Goal: Transaction & Acquisition: Purchase product/service

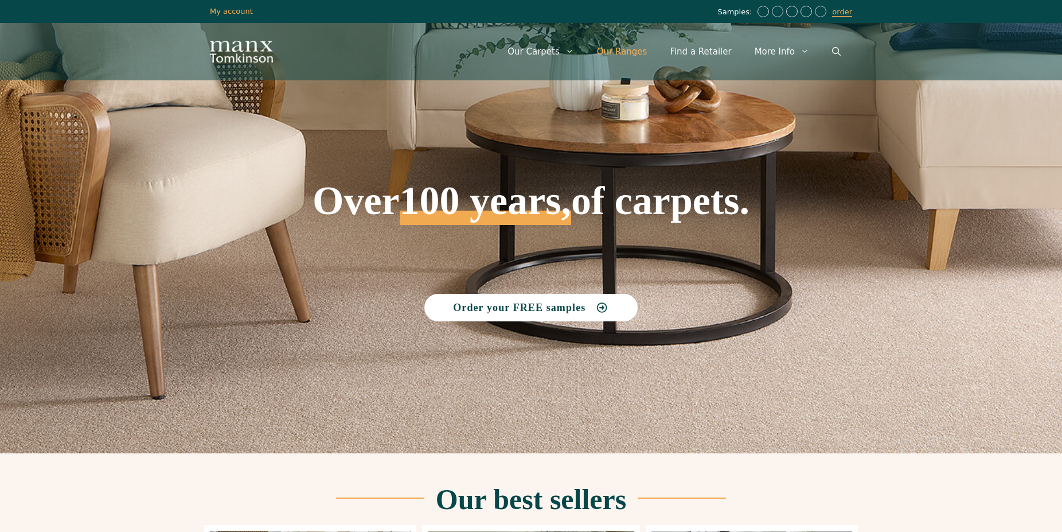
click at [633, 53] on link "Our Ranges" at bounding box center [622, 51] width 73 height 34
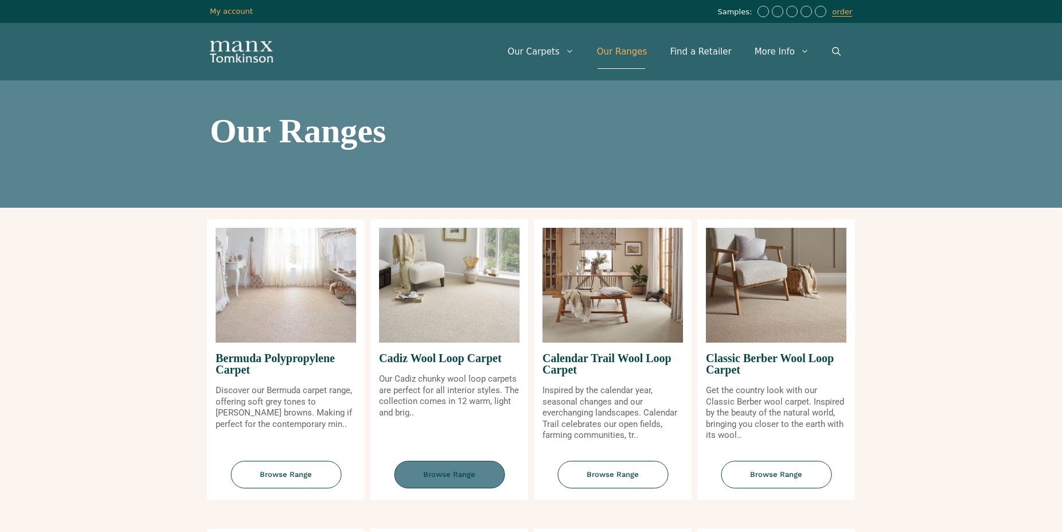
click at [473, 479] on span "Browse Range" at bounding box center [449, 475] width 111 height 28
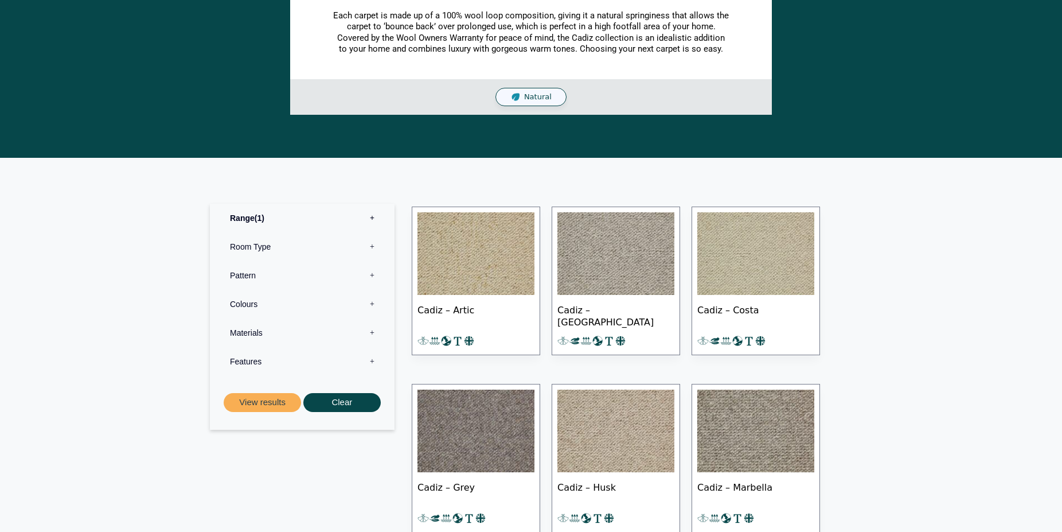
scroll to position [410, 0]
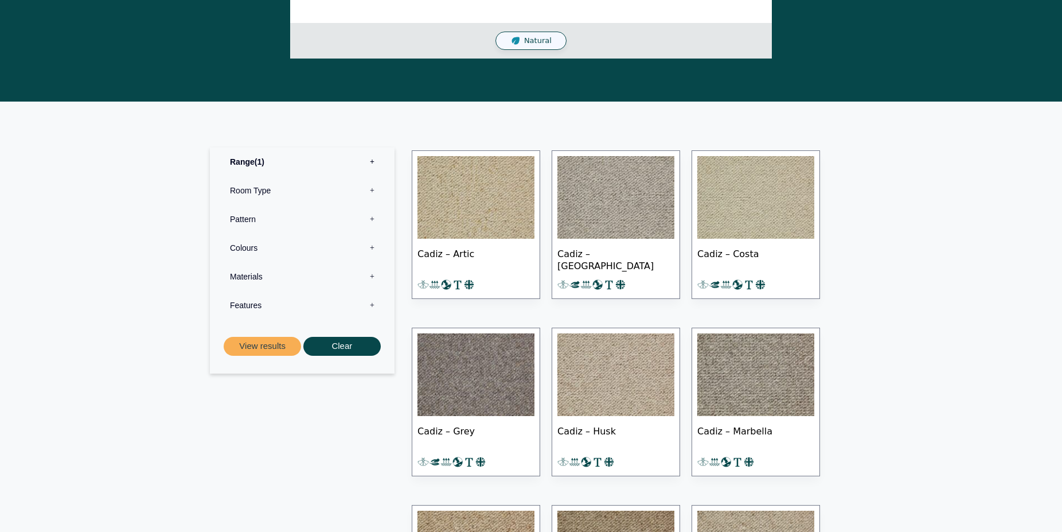
click at [461, 255] on span "Cadiz – Artic" at bounding box center [476, 259] width 117 height 40
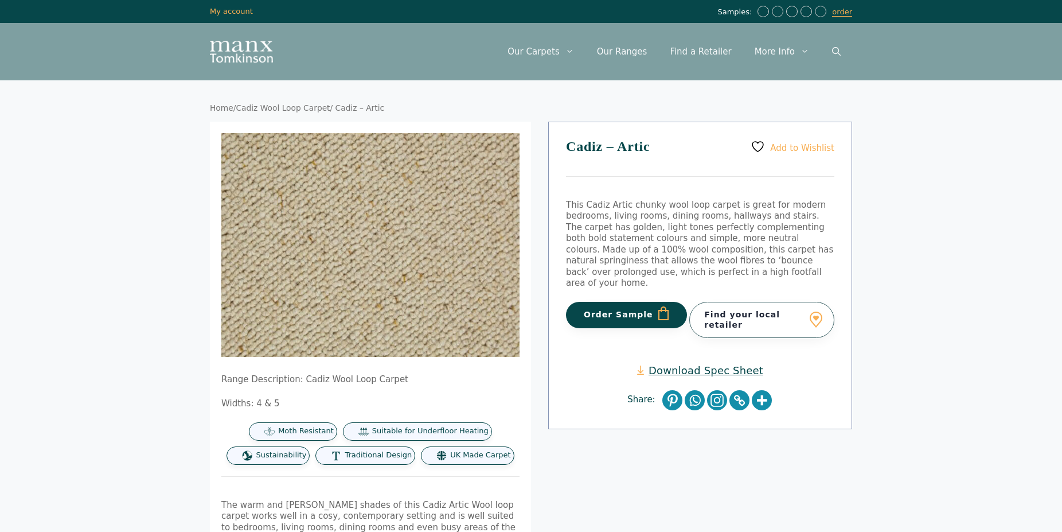
click at [634, 302] on button "Order Sample" at bounding box center [626, 315] width 121 height 26
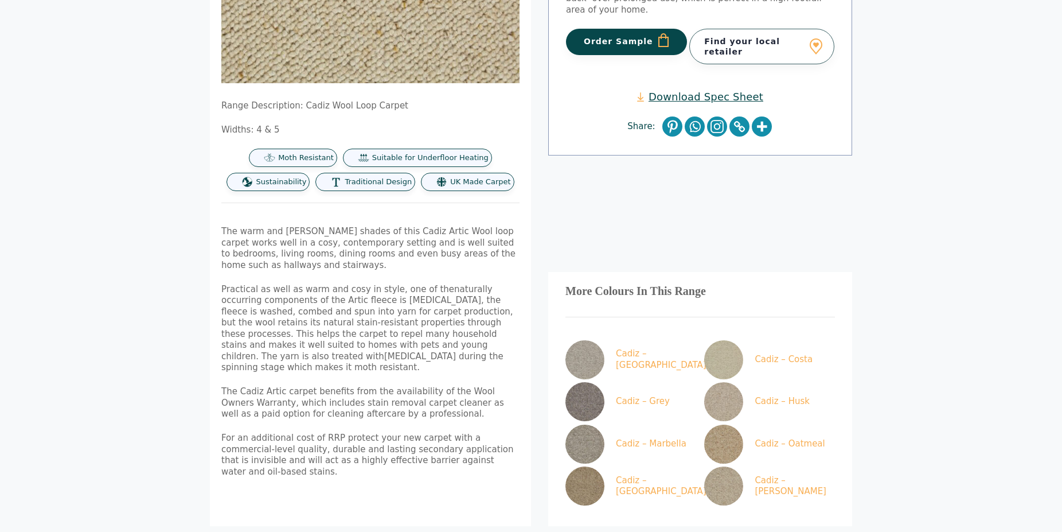
scroll to position [351, 0]
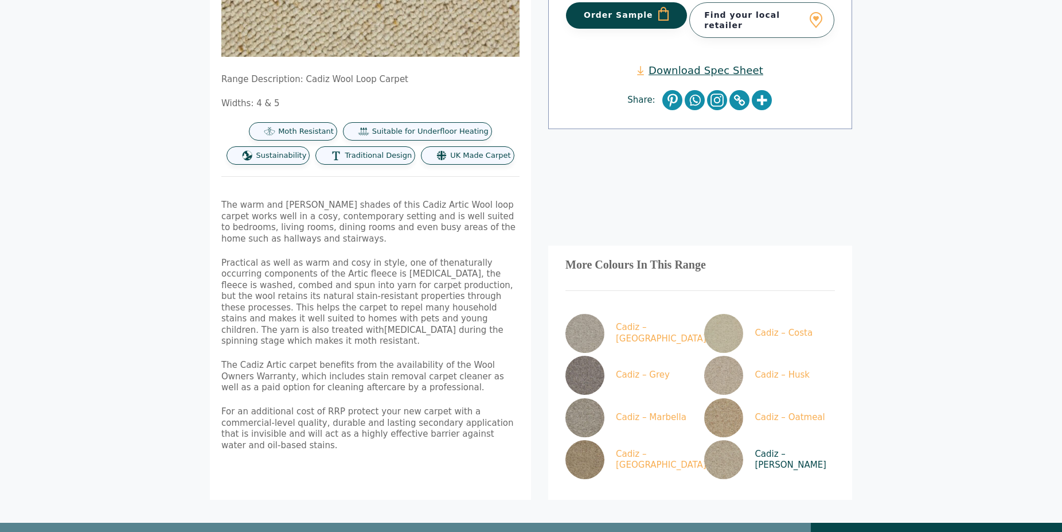
click at [759, 440] on link "Cadiz – [PERSON_NAME]" at bounding box center [767, 459] width 126 height 39
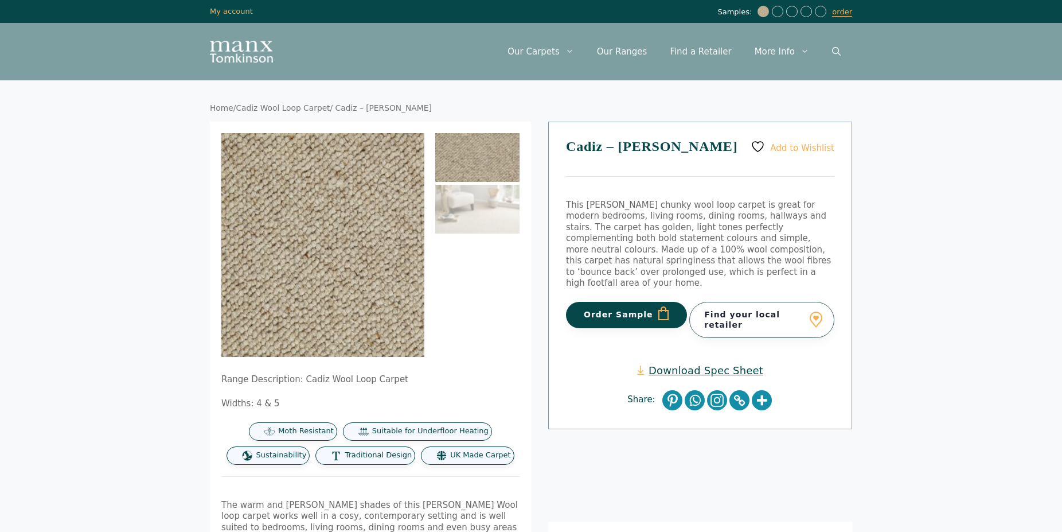
click at [637, 308] on button "Order Sample" at bounding box center [626, 315] width 121 height 26
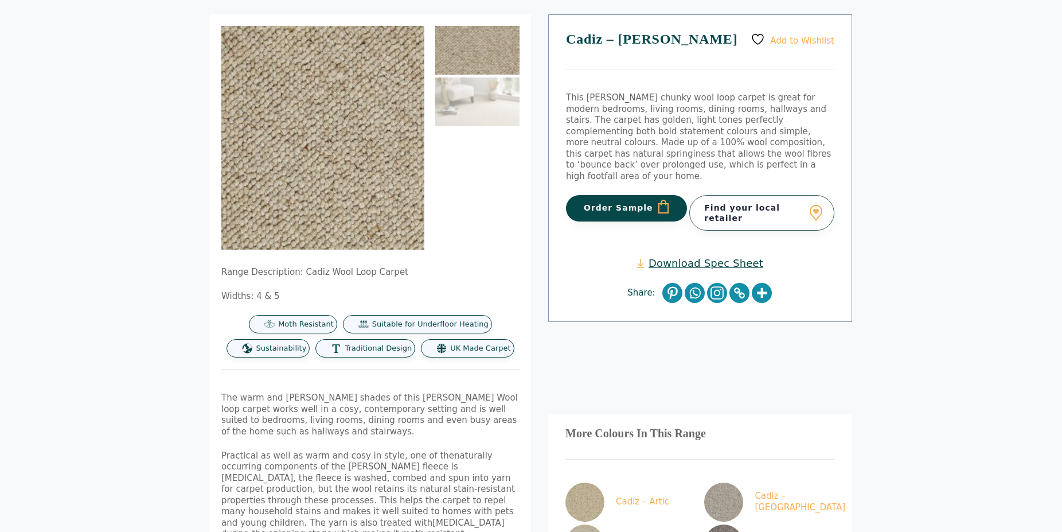
scroll to position [59, 0]
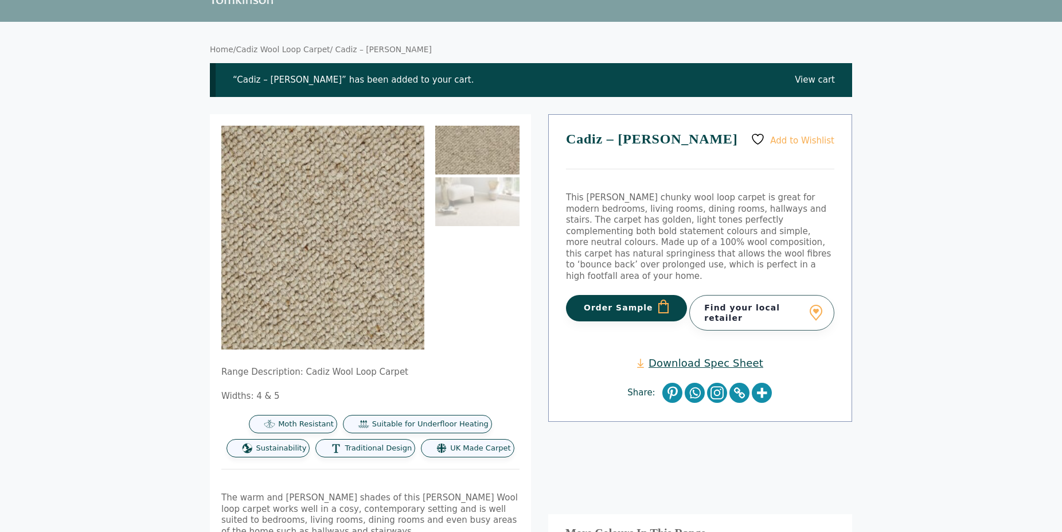
click at [290, 50] on link "Cadiz Wool Loop Carpet" at bounding box center [283, 49] width 94 height 9
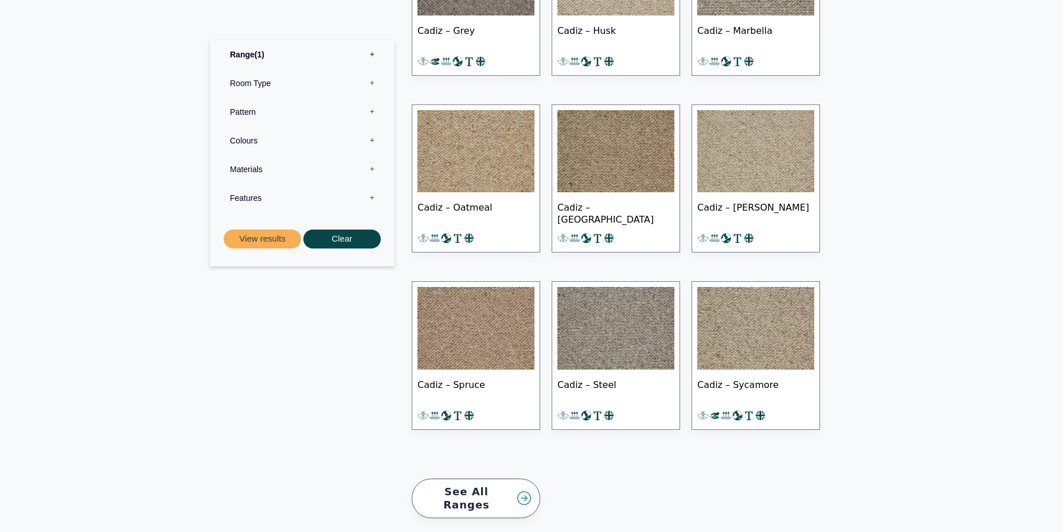
scroll to position [819, 0]
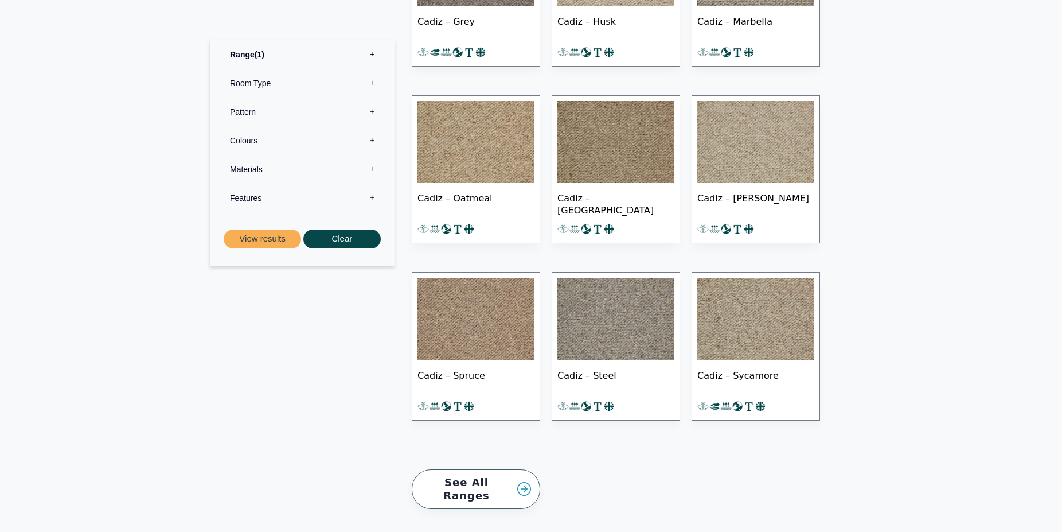
click at [719, 360] on span "Cadiz – Sycamore" at bounding box center [755, 380] width 117 height 40
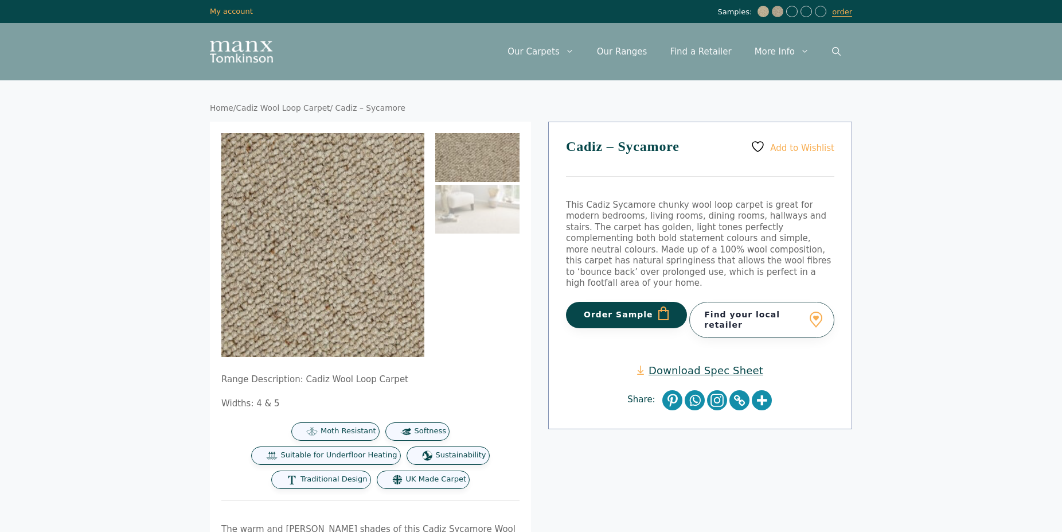
click at [625, 302] on button "Order Sample" at bounding box center [626, 315] width 121 height 26
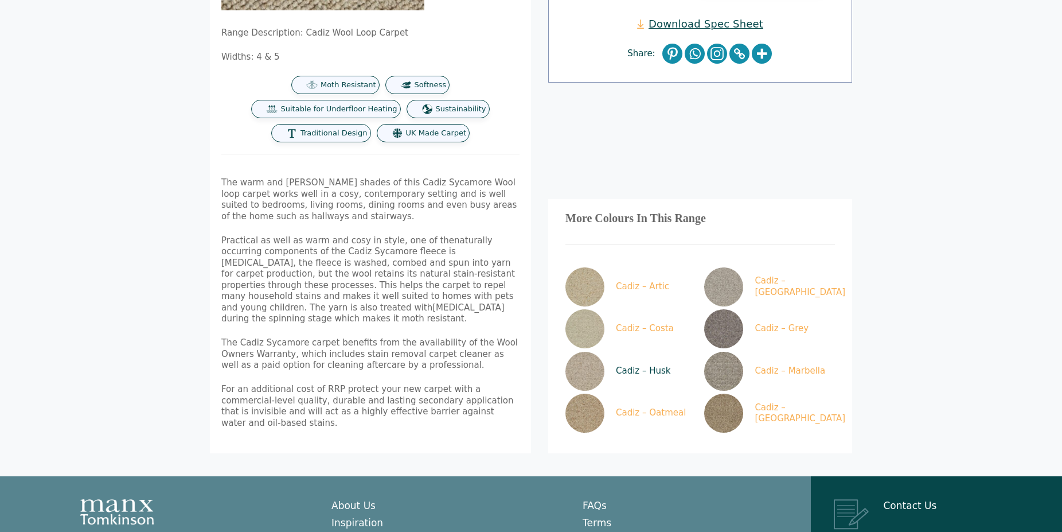
scroll to position [410, 0]
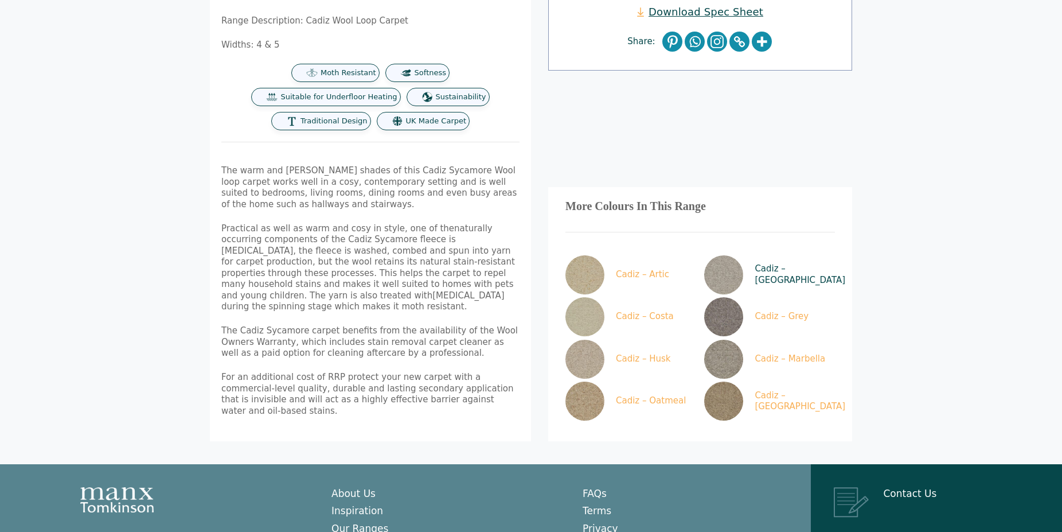
click at [769, 255] on link "Cadiz – [GEOGRAPHIC_DATA]" at bounding box center [767, 274] width 126 height 39
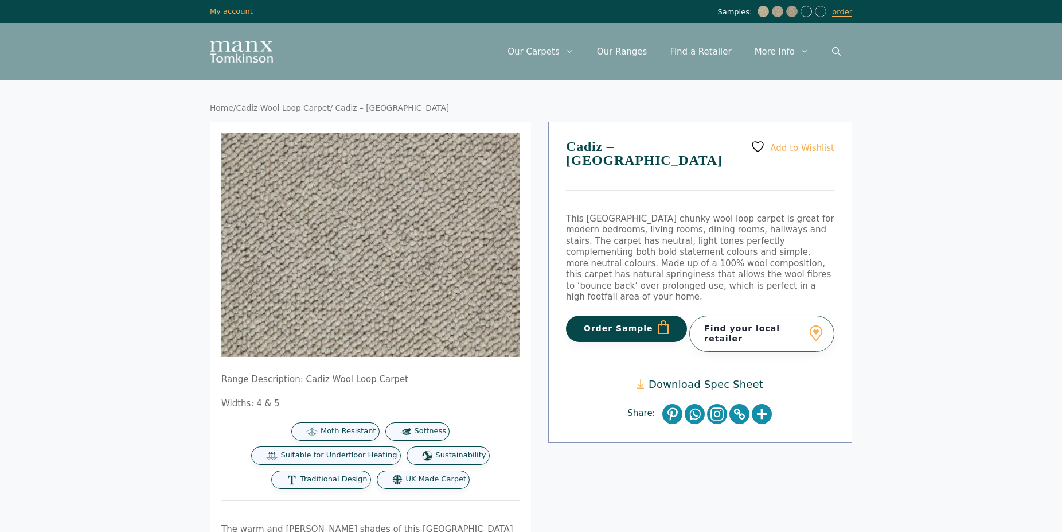
click at [632, 315] on button "Order Sample" at bounding box center [626, 328] width 121 height 26
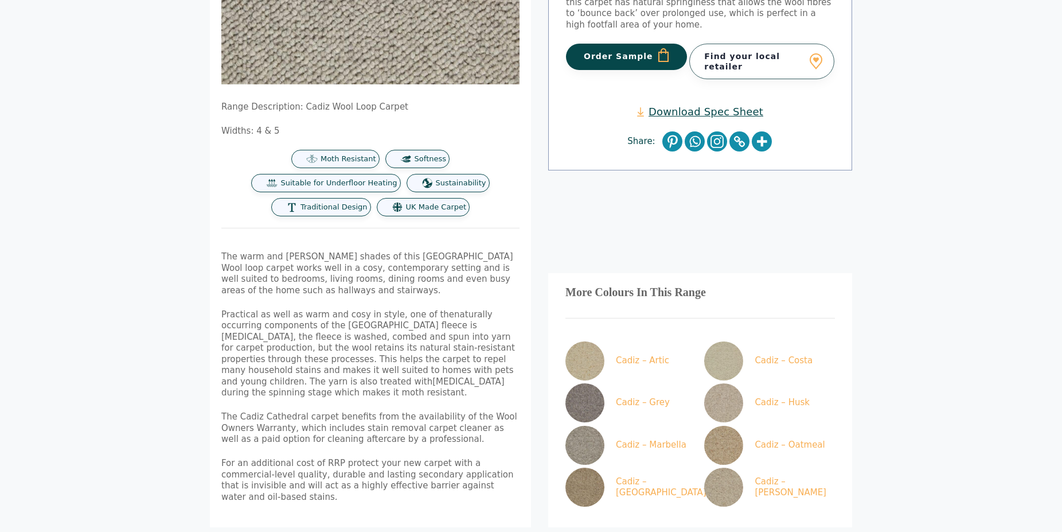
scroll to position [351, 0]
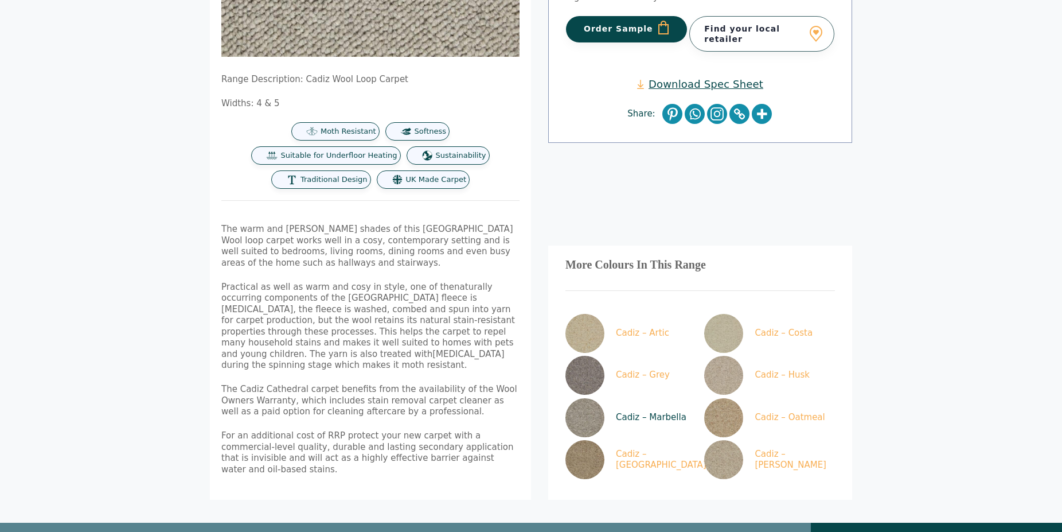
click at [625, 398] on link "Cadiz – Marbella" at bounding box center [629, 417] width 126 height 39
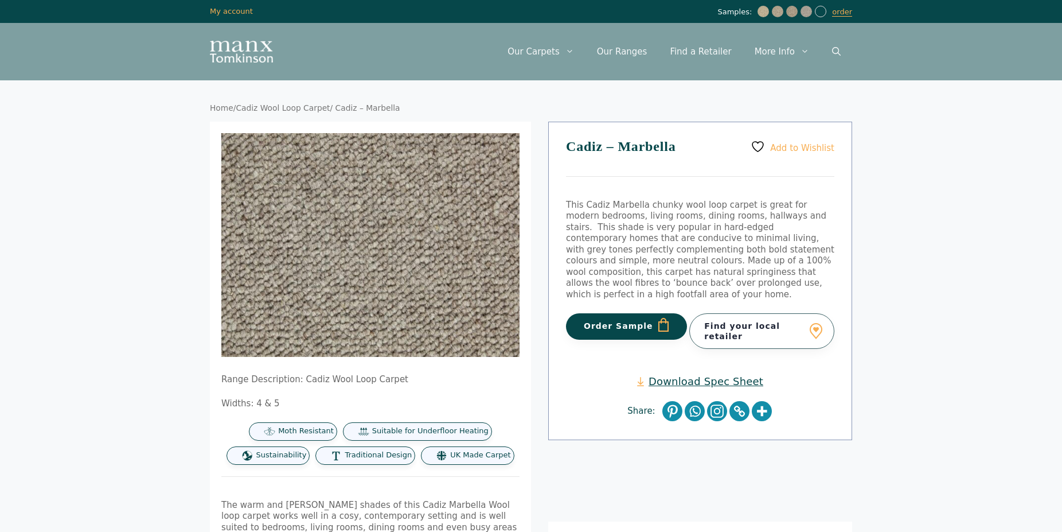
click at [622, 313] on button "Order Sample" at bounding box center [626, 326] width 121 height 26
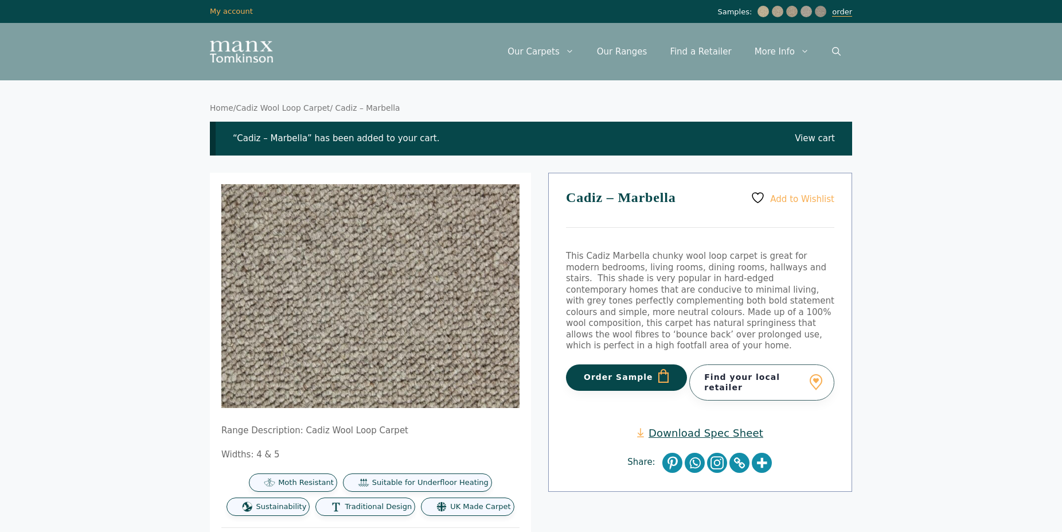
click at [844, 16] on link "order" at bounding box center [842, 11] width 20 height 9
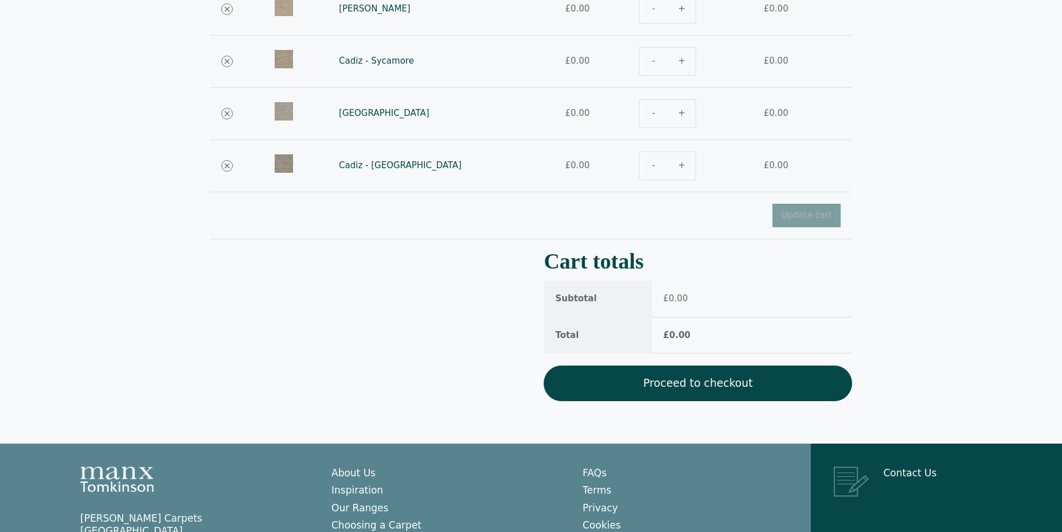
scroll to position [293, 0]
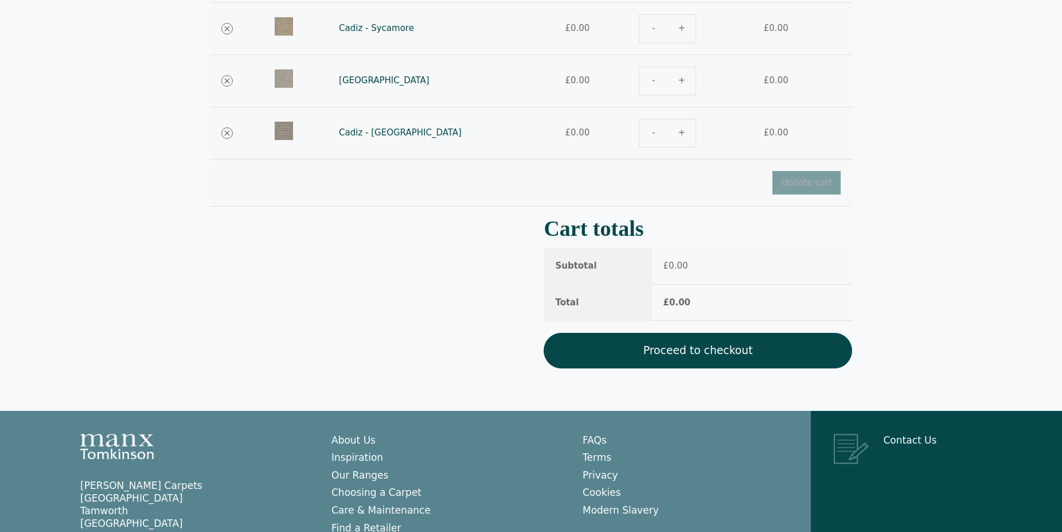
click at [661, 353] on link "Proceed to checkout" at bounding box center [698, 351] width 309 height 36
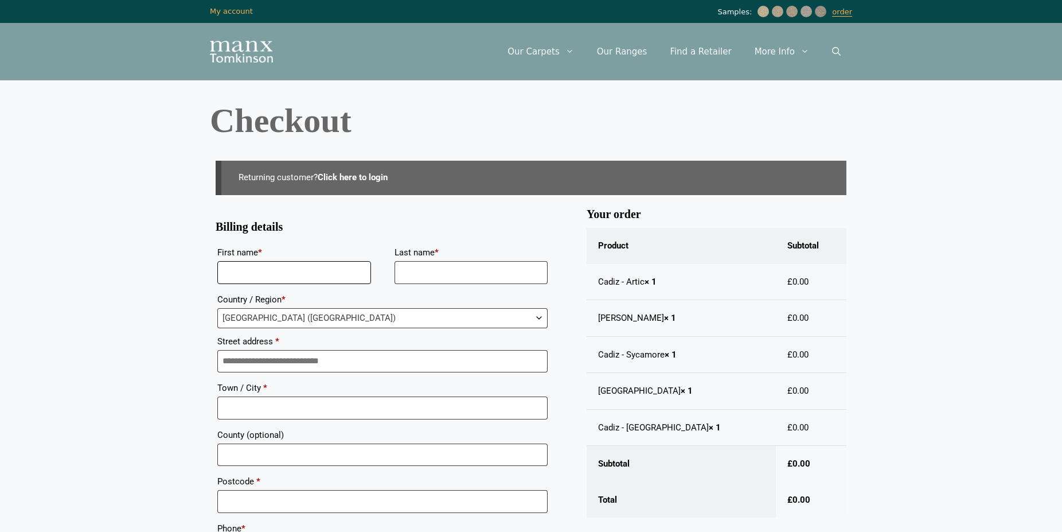
click at [349, 274] on input "First name *" at bounding box center [294, 272] width 154 height 23
type input "*"
type input "**********"
click at [295, 360] on input "Street address *" at bounding box center [382, 361] width 330 height 23
type input "**********"
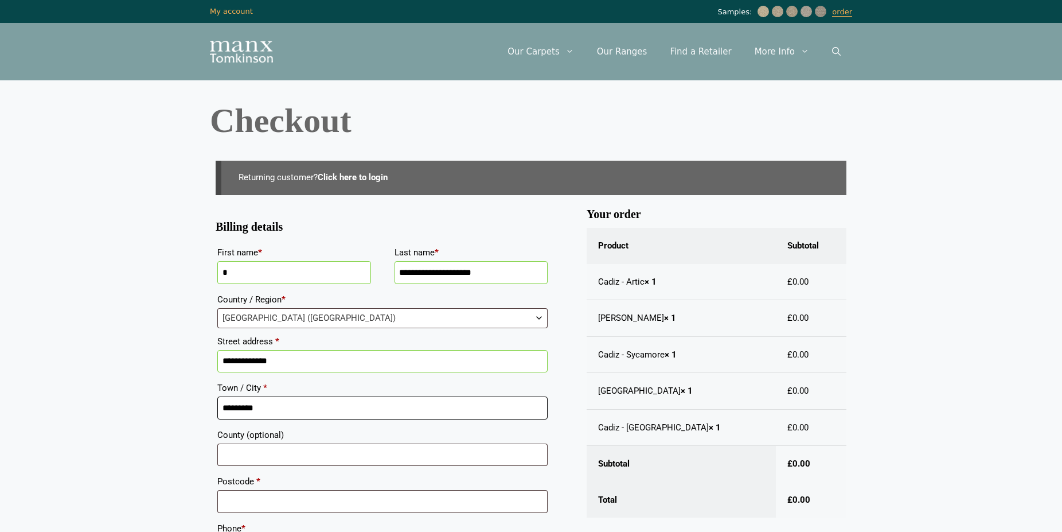
type input "*********"
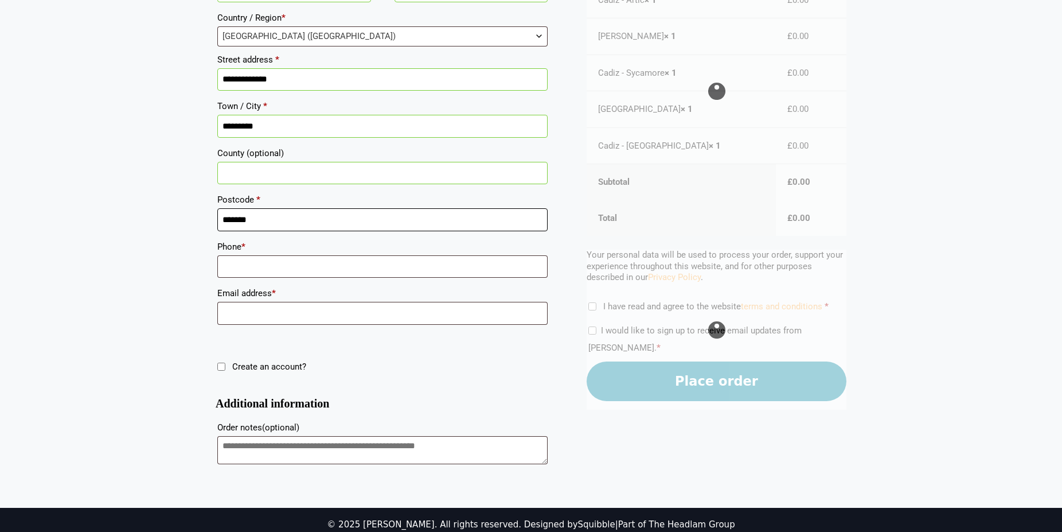
scroll to position [293, 0]
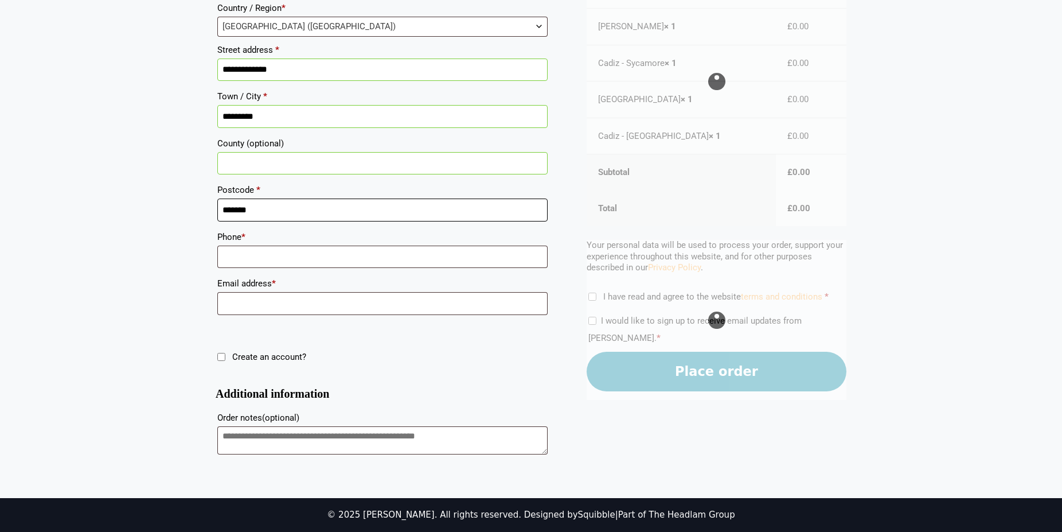
type input "*******"
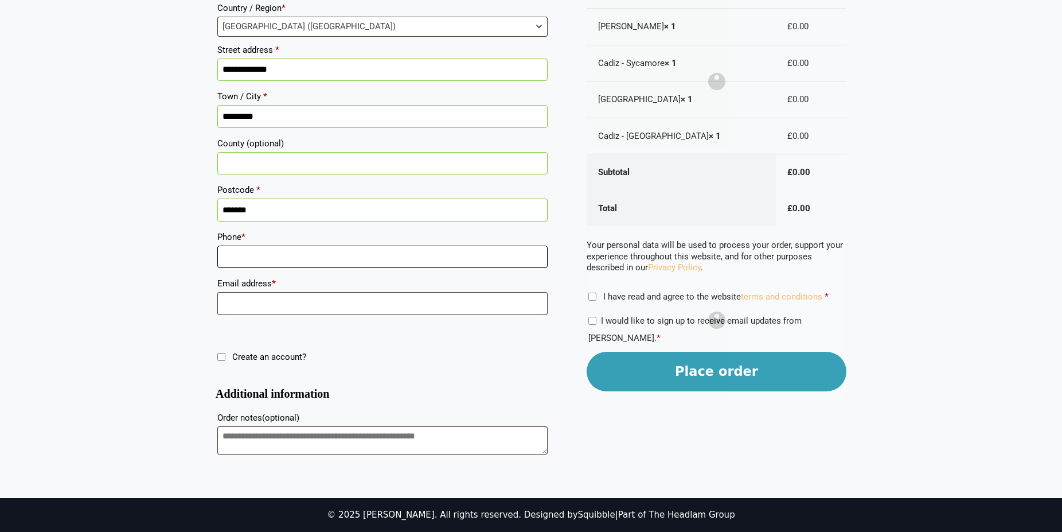
click at [272, 251] on input "Phone *" at bounding box center [382, 256] width 330 height 23
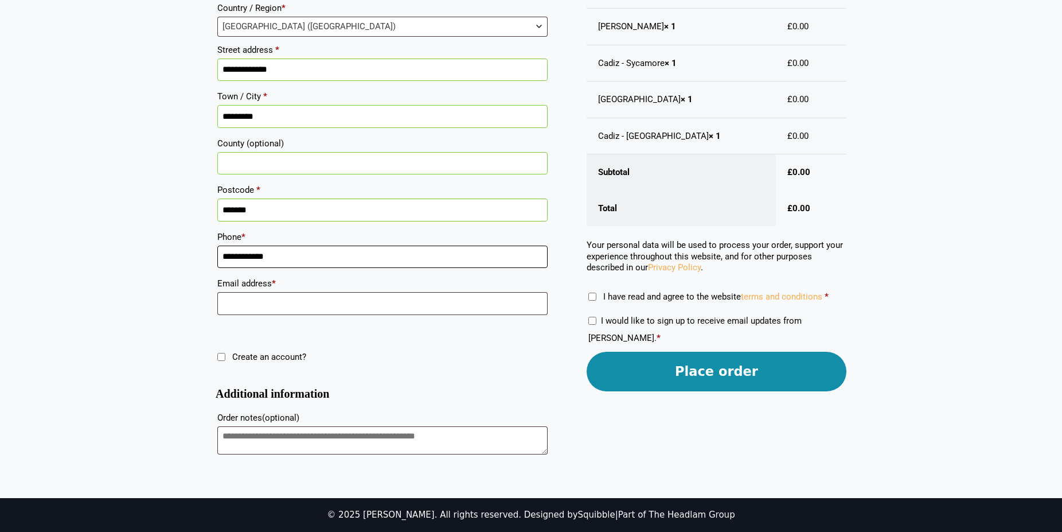
type input "**********"
click at [597, 295] on label "I have read and agree to the website terms and conditions *" at bounding box center [709, 296] width 240 height 10
click at [708, 375] on button "Place order" at bounding box center [717, 372] width 260 height 40
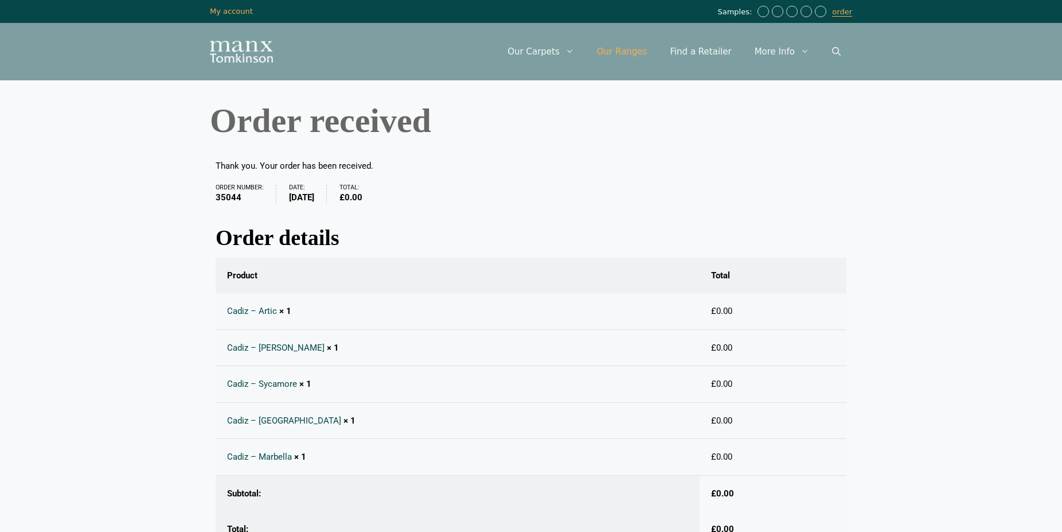
click at [625, 48] on link "Our Ranges" at bounding box center [622, 51] width 73 height 34
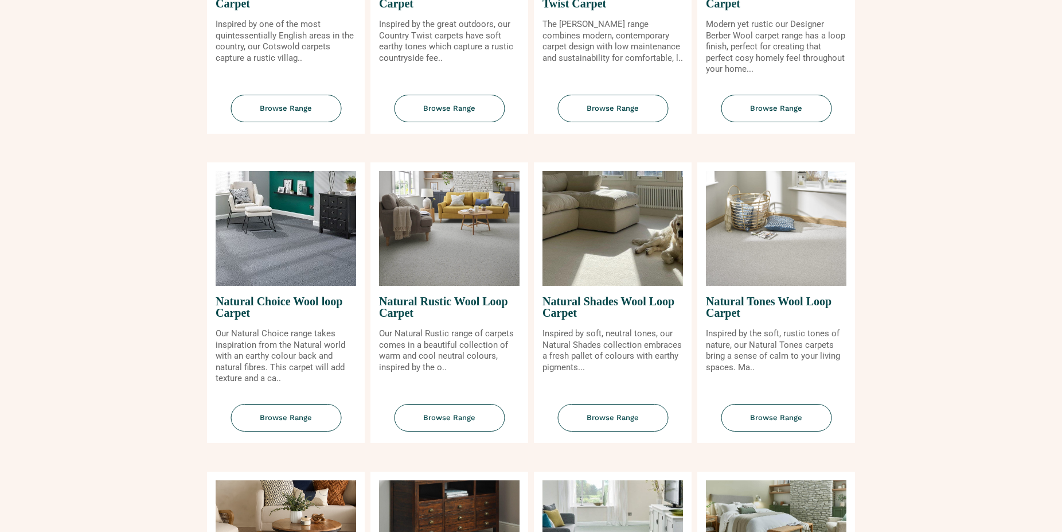
scroll to position [761, 0]
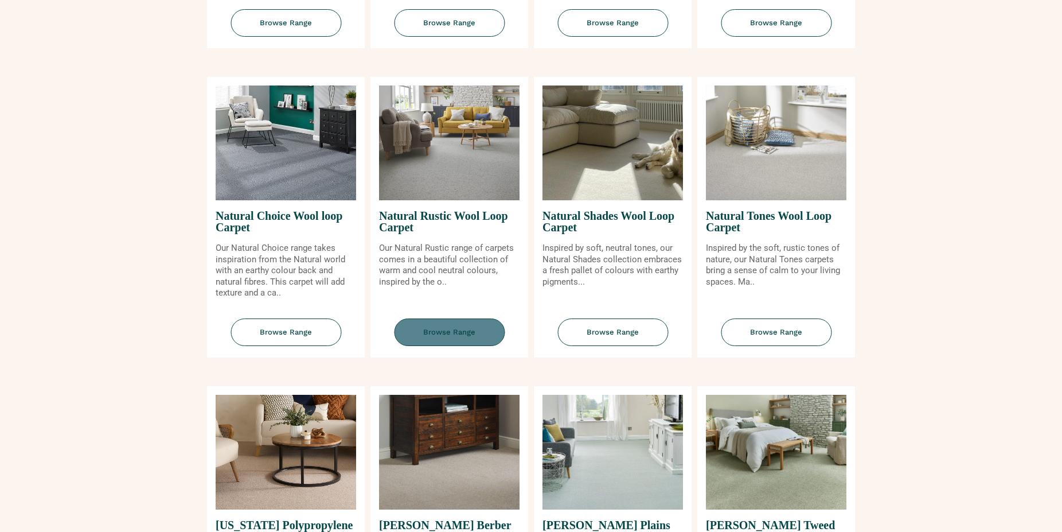
click at [439, 332] on span "Browse Range" at bounding box center [449, 332] width 111 height 28
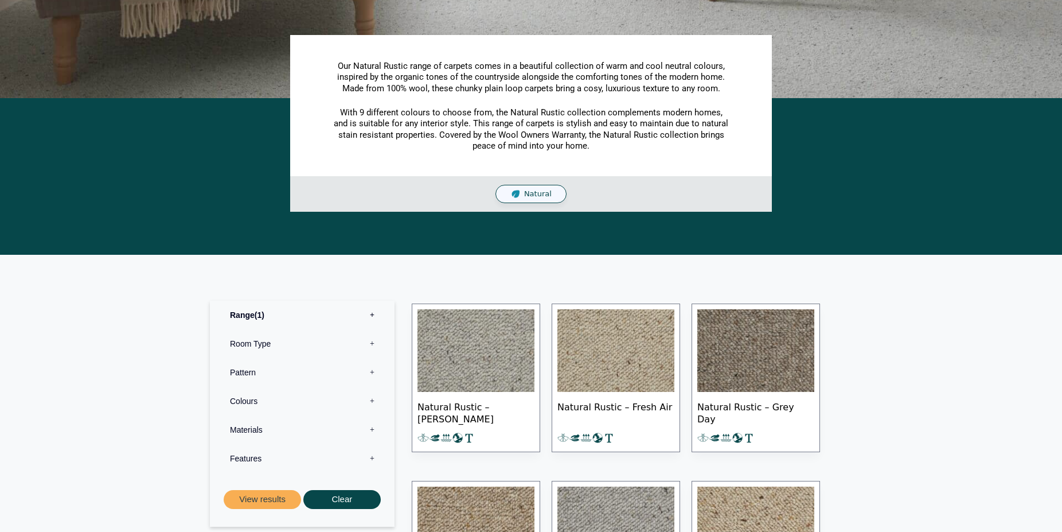
scroll to position [293, 0]
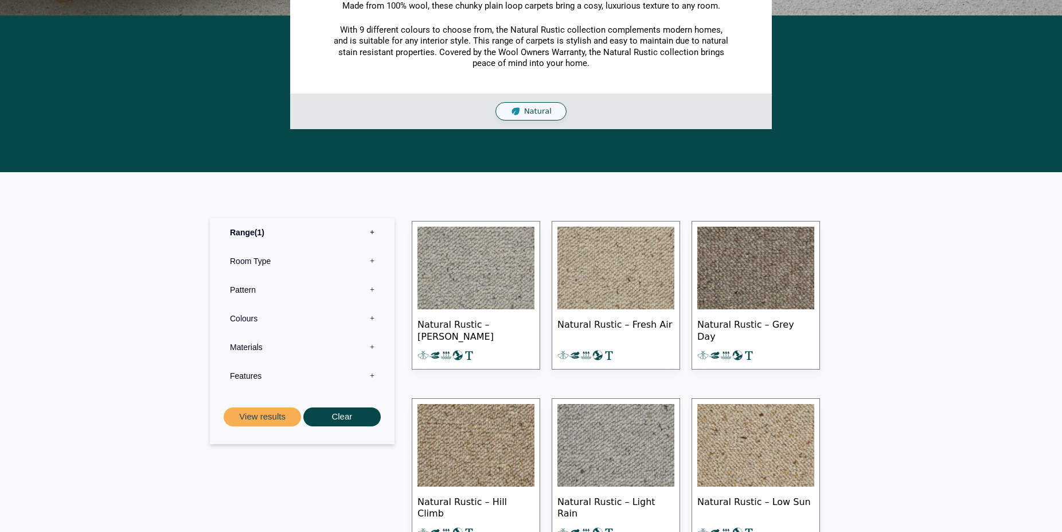
click at [754, 324] on span "Natural Rustic – Grey Day" at bounding box center [755, 329] width 117 height 40
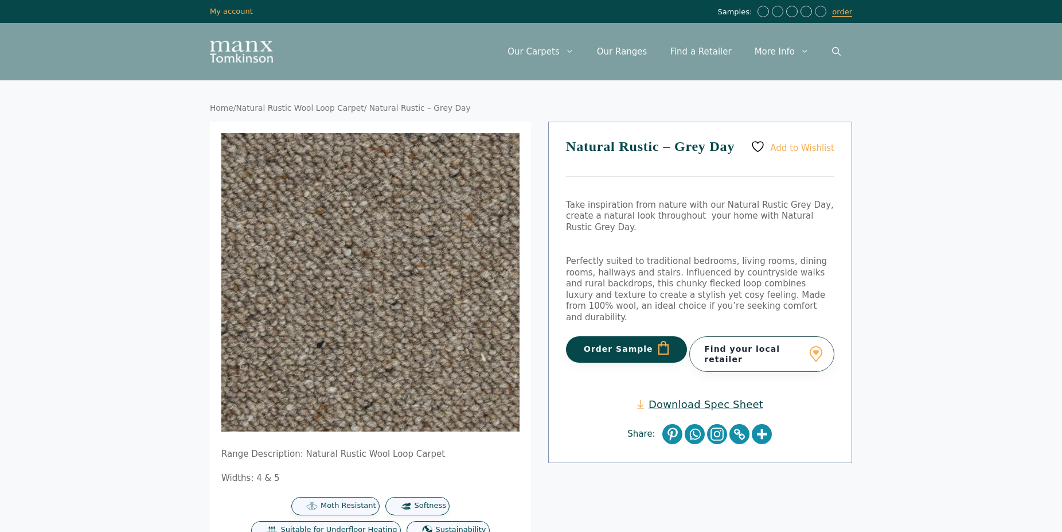
click at [625, 336] on button "Order Sample" at bounding box center [626, 349] width 121 height 26
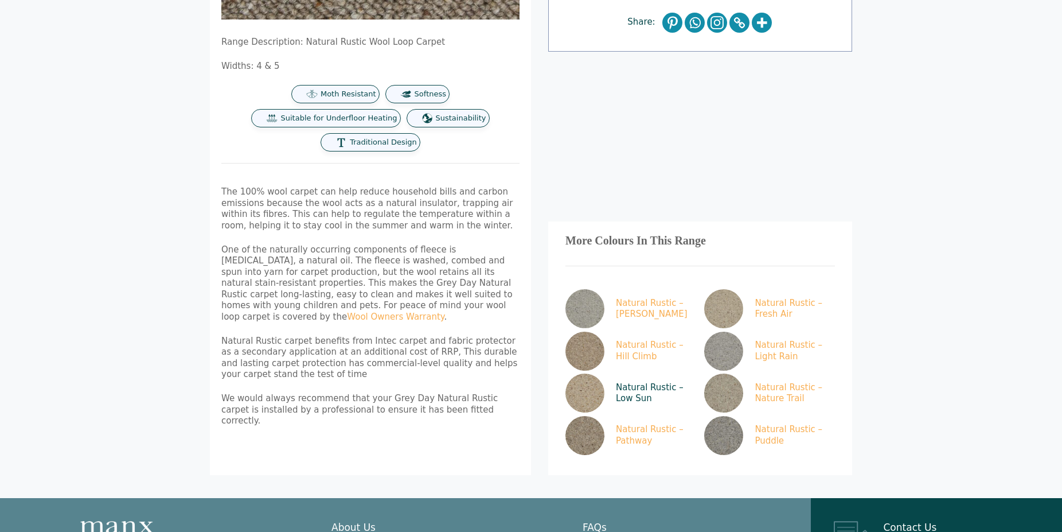
scroll to position [468, 0]
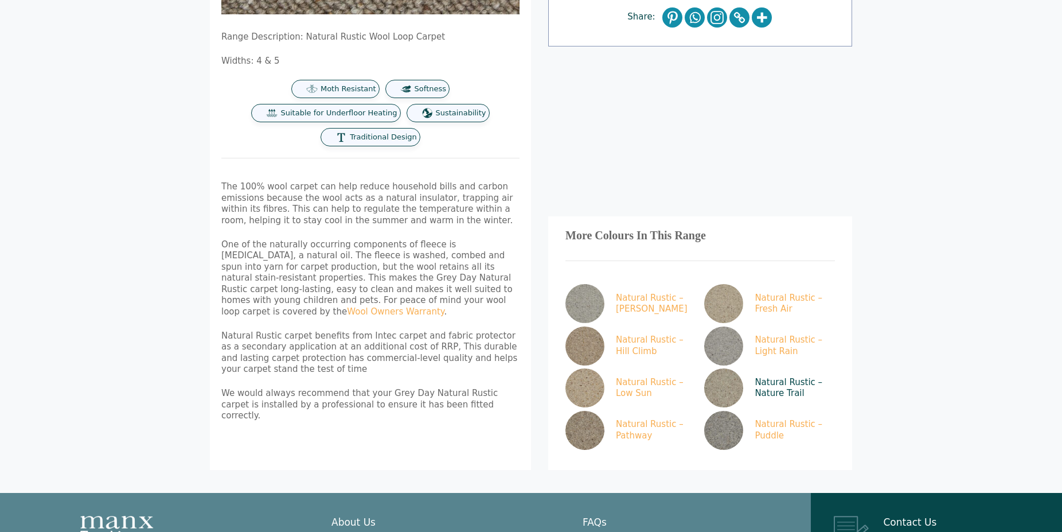
click at [770, 368] on link "Natural Rustic – Nature Trail" at bounding box center [767, 387] width 126 height 39
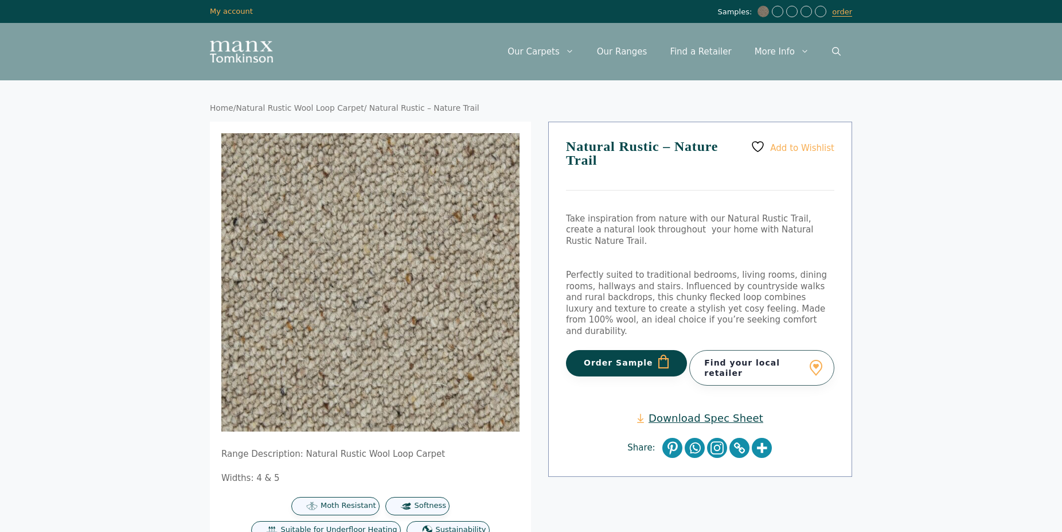
click at [616, 350] on button "Order Sample" at bounding box center [626, 363] width 121 height 26
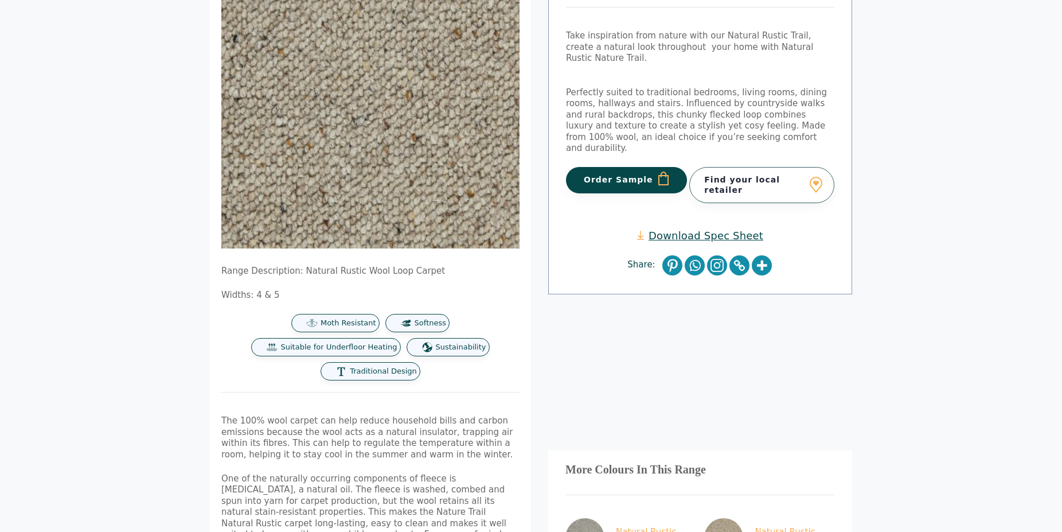
scroll to position [468, 0]
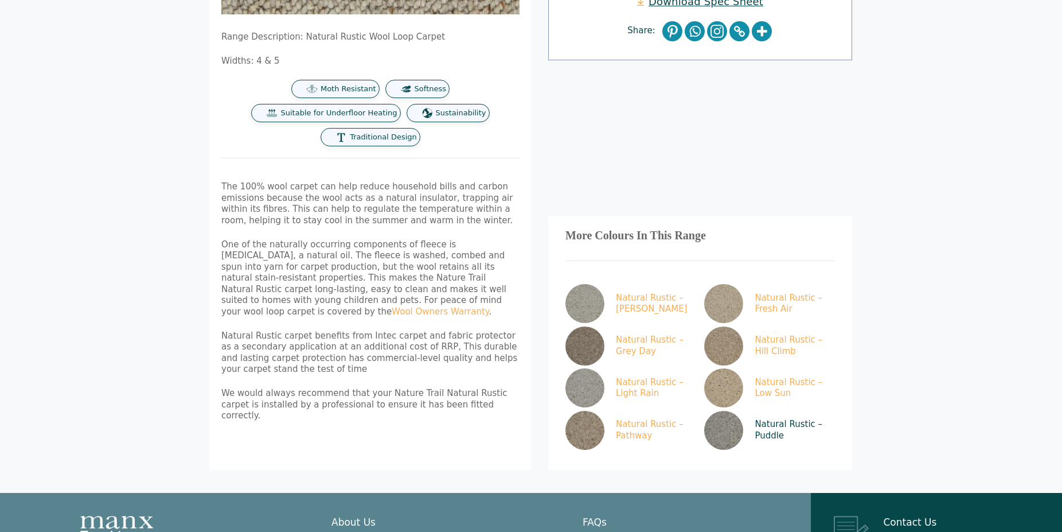
click at [781, 411] on link "Natural Rustic – Puddle" at bounding box center [767, 430] width 126 height 39
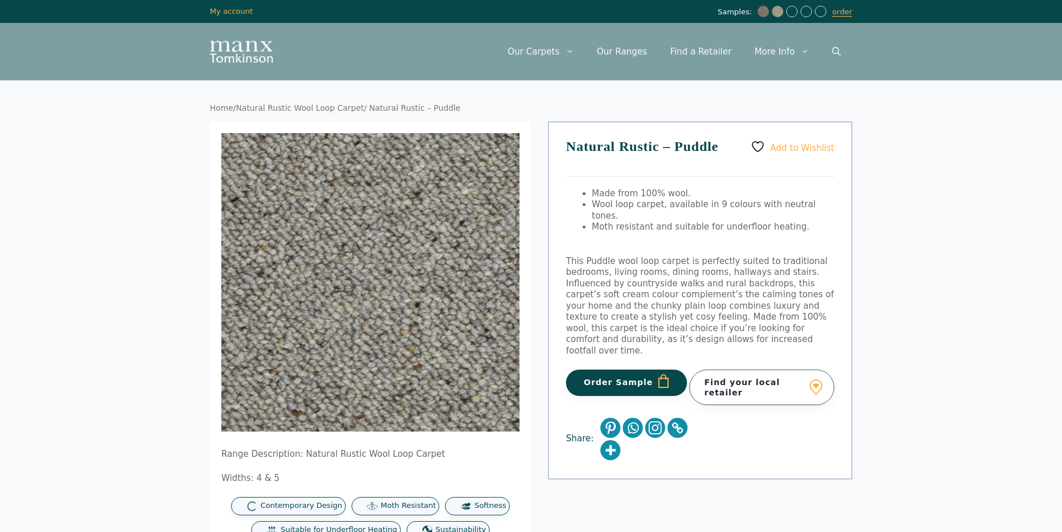
click at [624, 369] on button "Order Sample" at bounding box center [626, 382] width 121 height 26
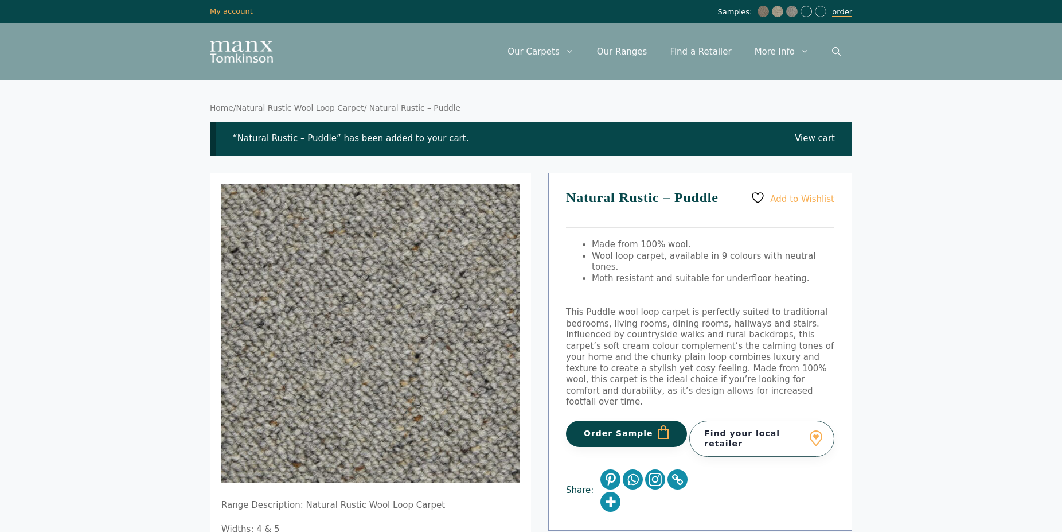
click at [839, 13] on link "order" at bounding box center [842, 11] width 20 height 9
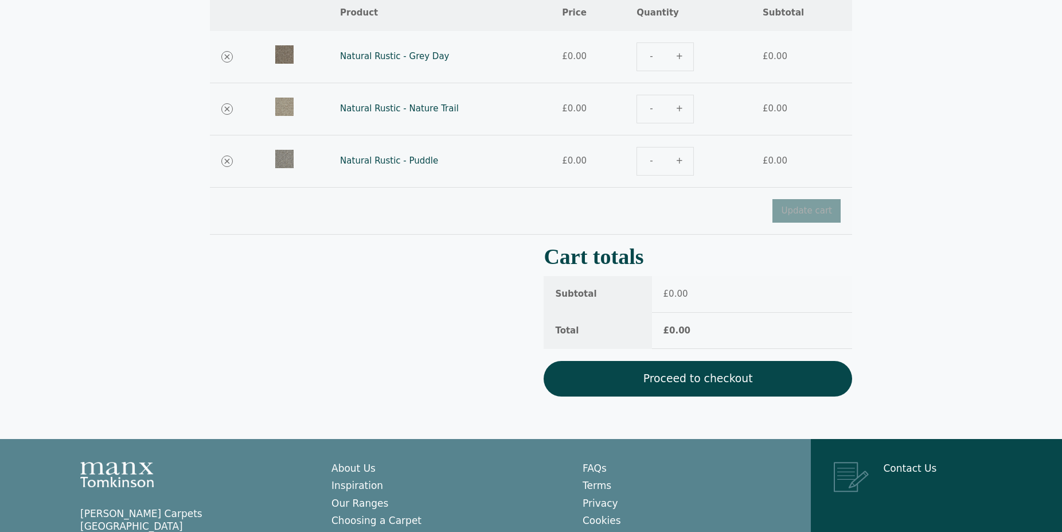
scroll to position [176, 0]
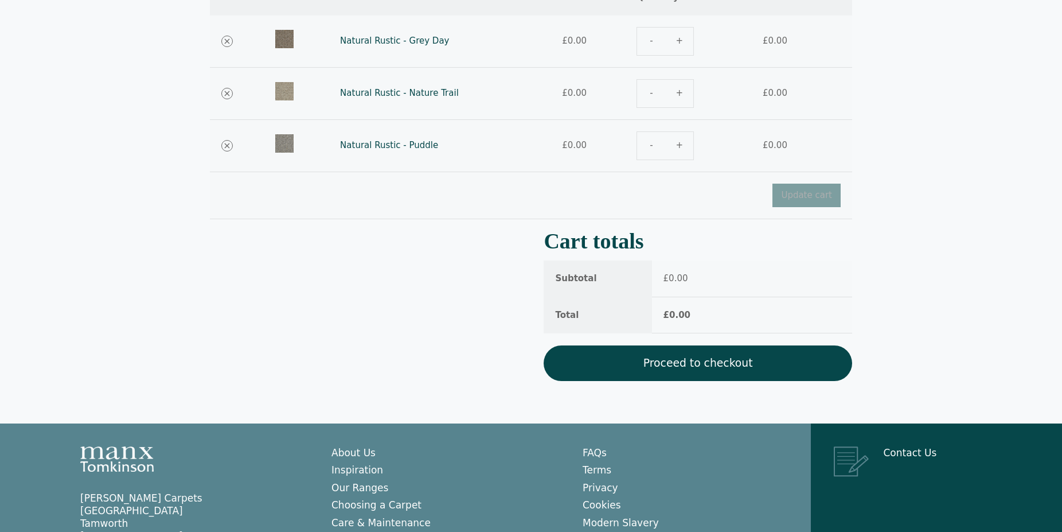
click at [688, 369] on link "Proceed to checkout" at bounding box center [698, 363] width 309 height 36
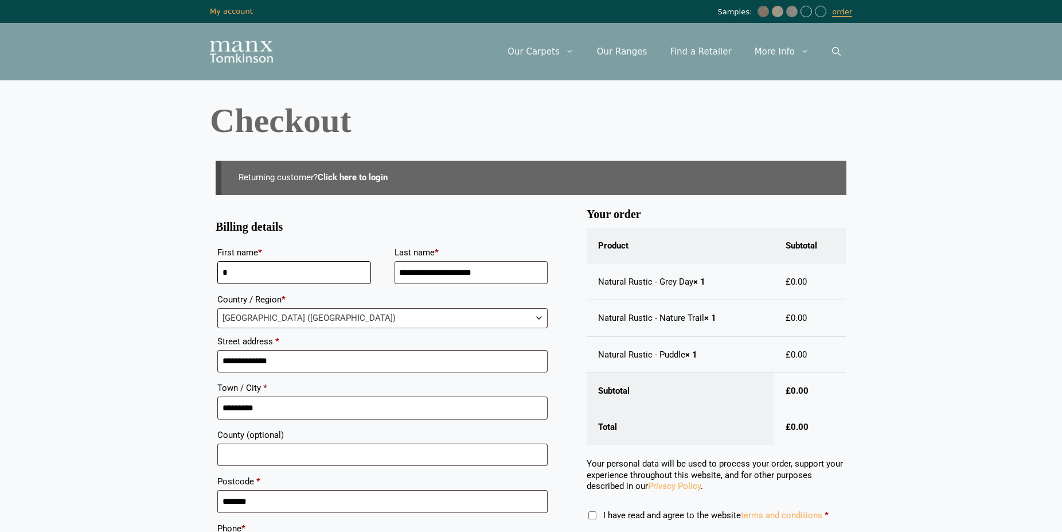
click at [246, 274] on input "*" at bounding box center [294, 272] width 154 height 23
type input "****"
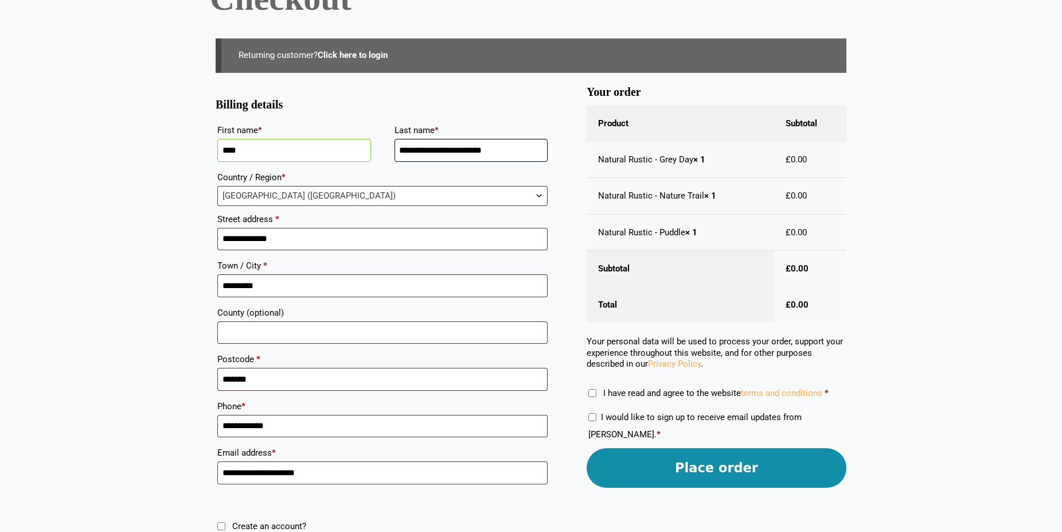
scroll to position [176, 0]
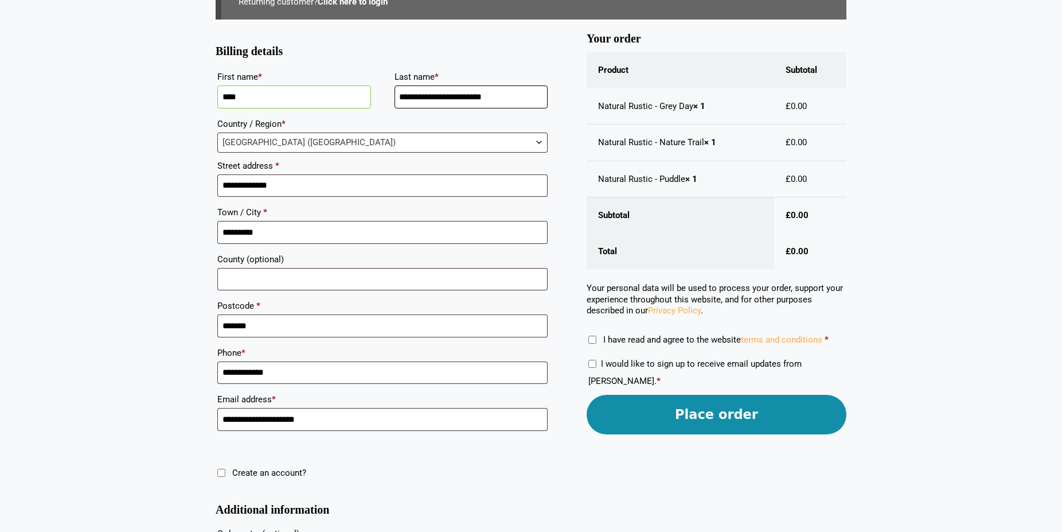
type input "**********"
drag, startPoint x: 322, startPoint y: 193, endPoint x: 191, endPoint y: 190, distance: 131.4
click at [217, 191] on input "**********" at bounding box center [382, 185] width 330 height 23
type input "**********"
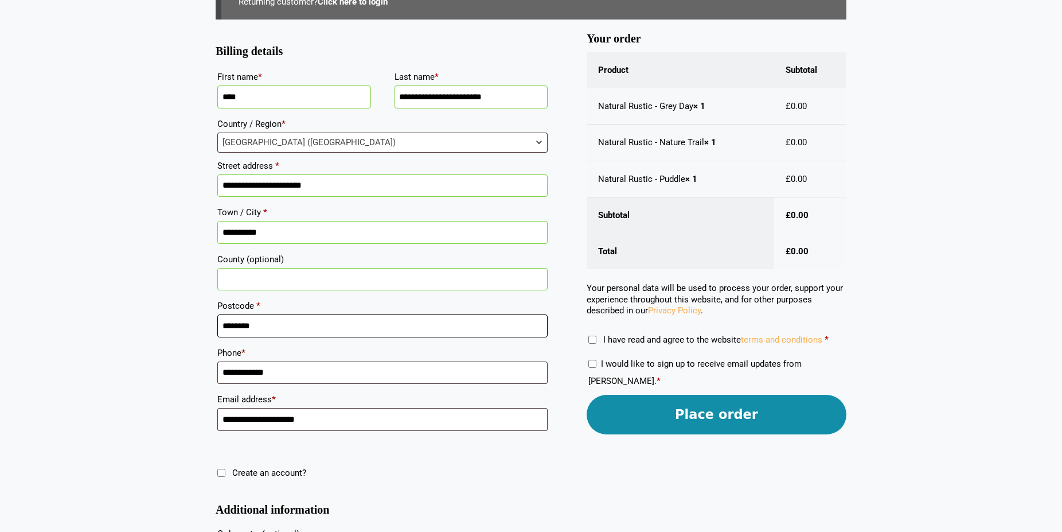
type input "********"
click at [256, 424] on input "**********" at bounding box center [382, 419] width 330 height 23
type input "**********"
click at [711, 417] on button "Place order" at bounding box center [717, 415] width 260 height 40
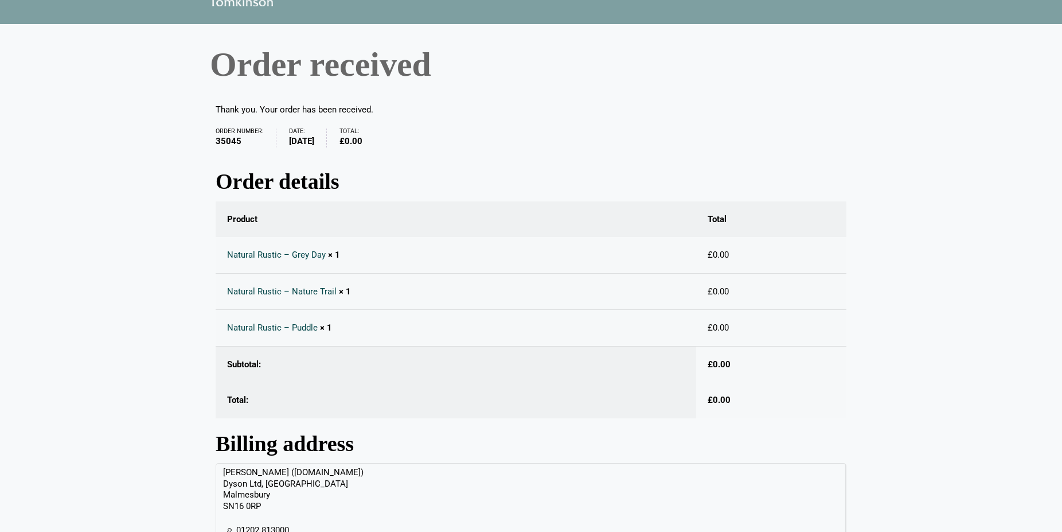
scroll to position [182, 0]
